Goal: Information Seeking & Learning: Learn about a topic

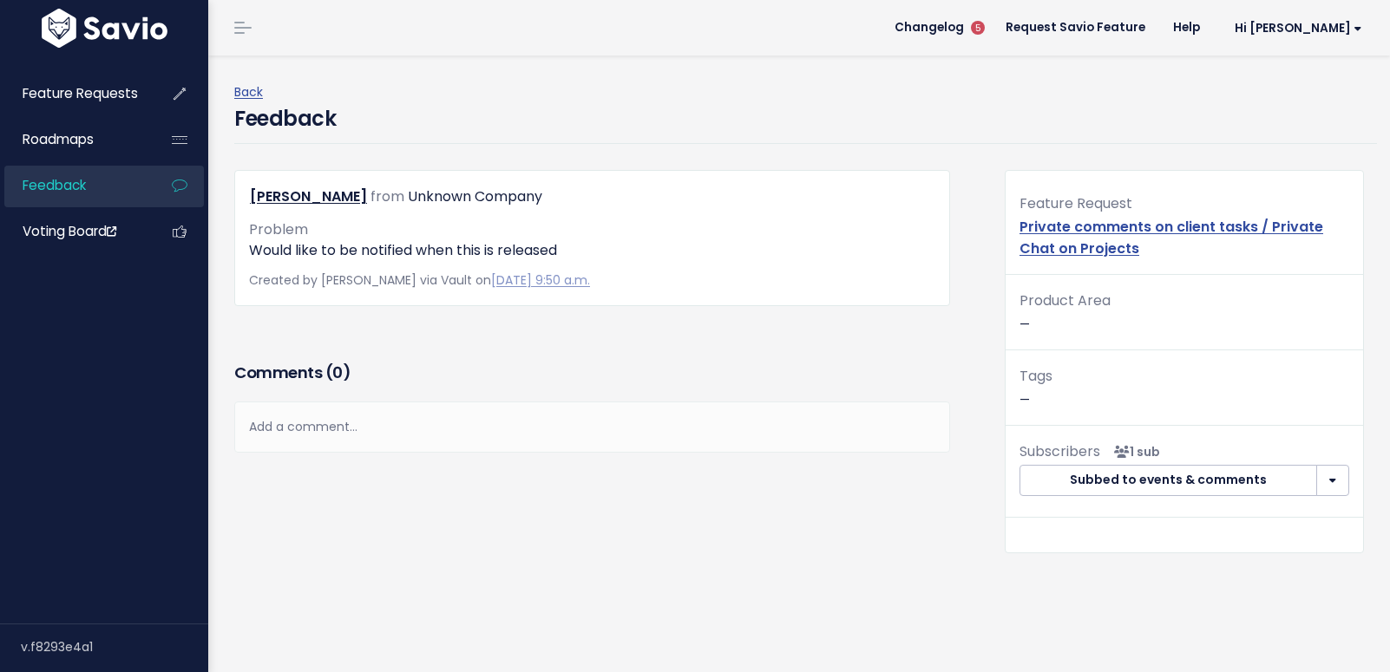
click at [488, 383] on h3 "Comments ( 0 )" at bounding box center [592, 373] width 716 height 24
click at [1065, 242] on link "Private comments on client tasks / Private Chat on Projects" at bounding box center [1171, 238] width 304 height 42
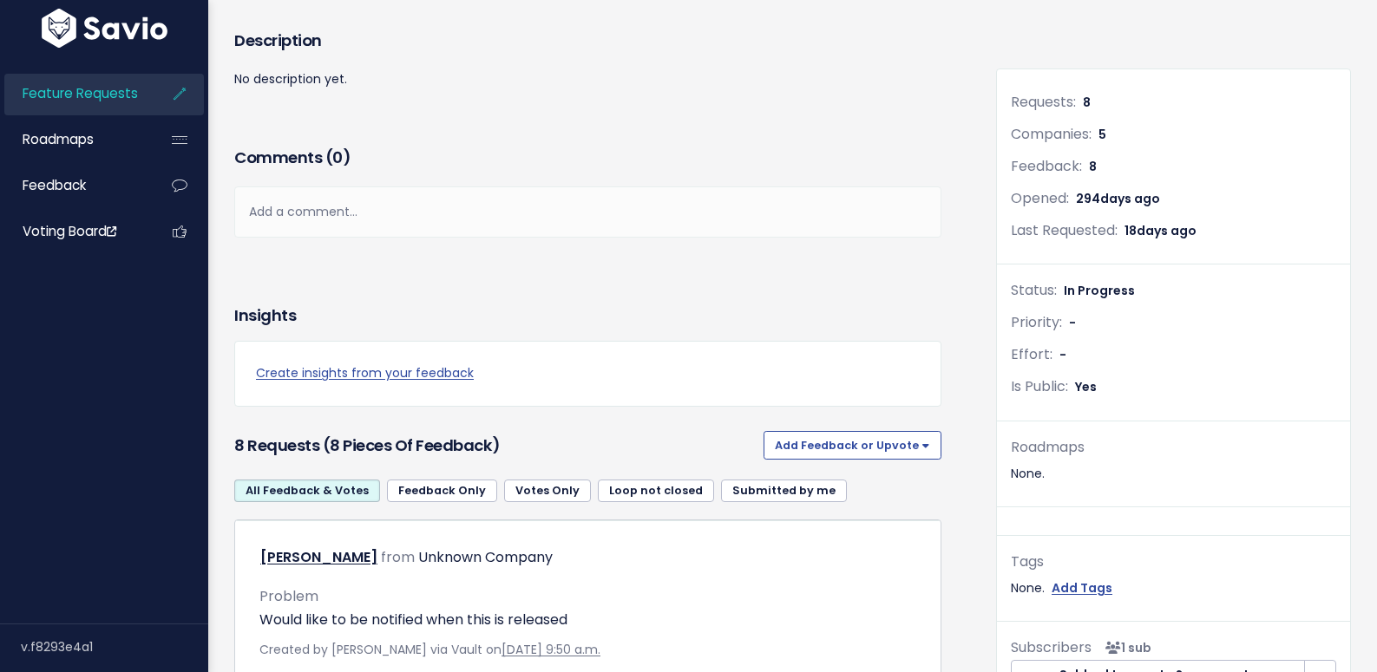
scroll to position [87, 0]
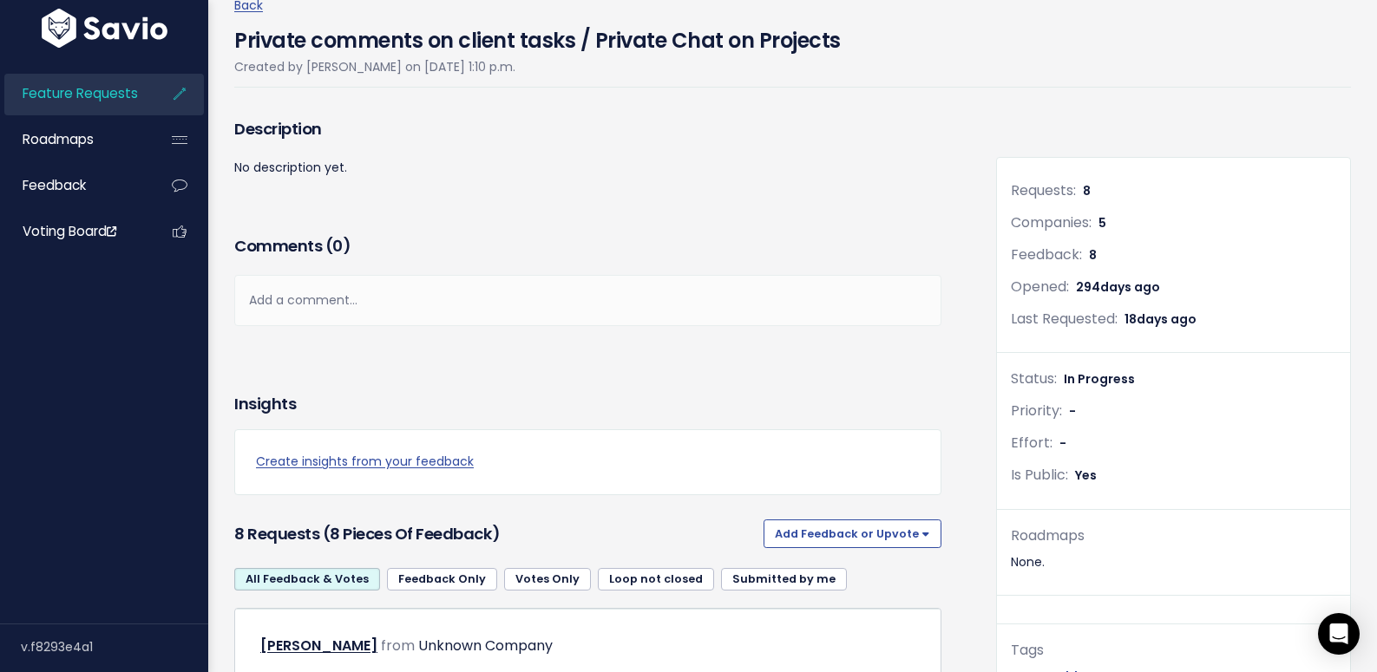
click at [645, 408] on div "Insights" at bounding box center [587, 404] width 707 height 24
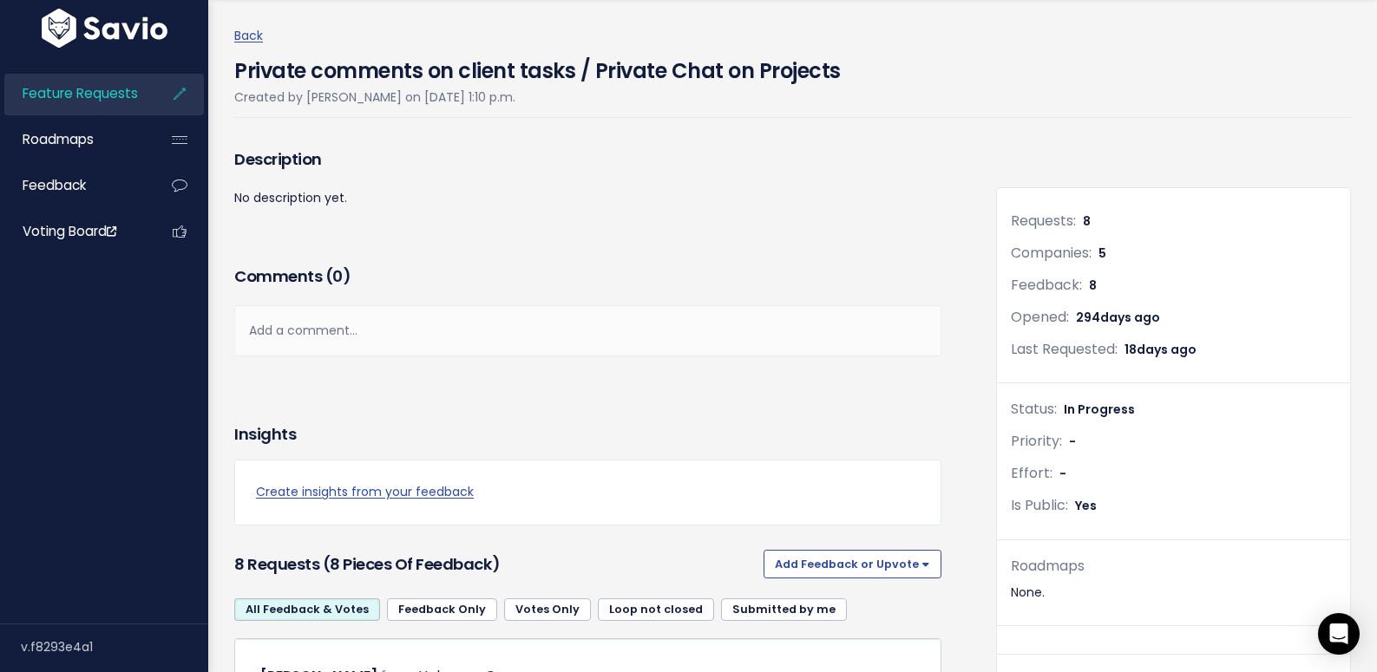
scroll to position [0, 0]
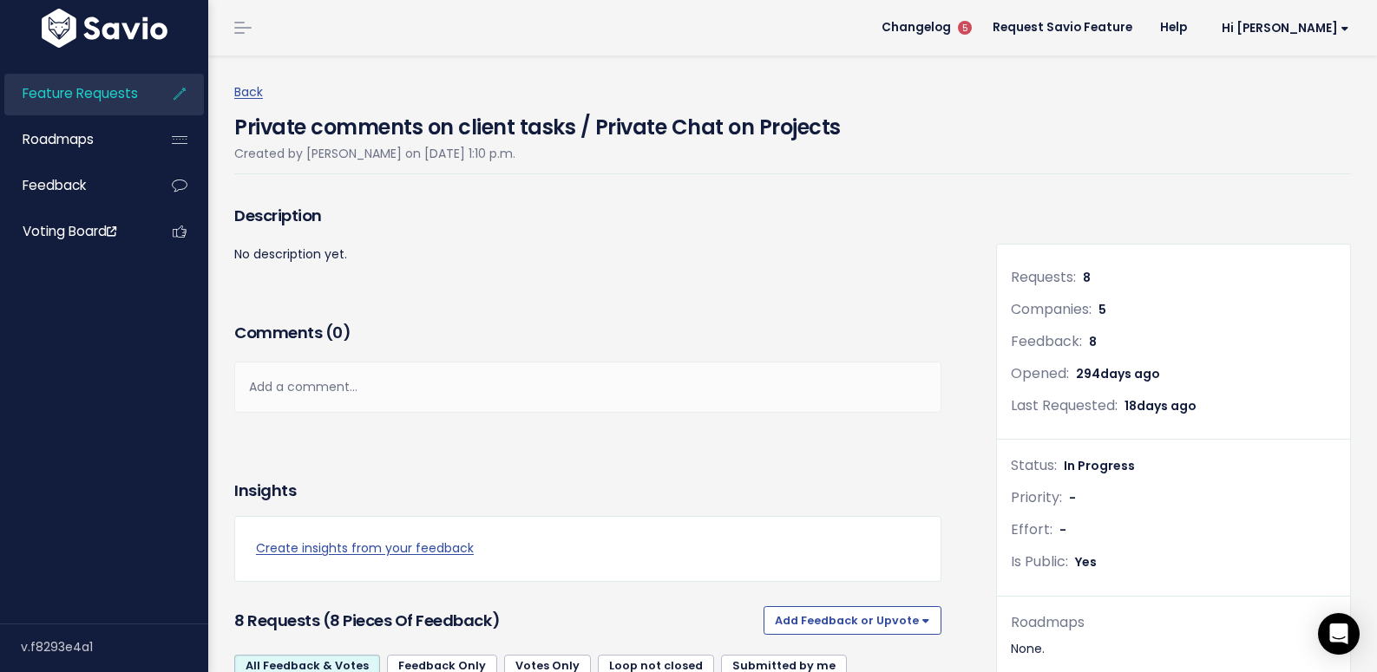
click at [482, 290] on div "Description No description yet." at bounding box center [587, 258] width 733 height 117
